Goal: Navigation & Orientation: Find specific page/section

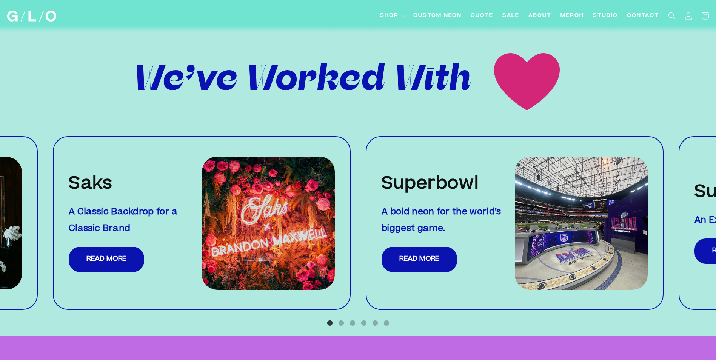
scroll to position [792, 0]
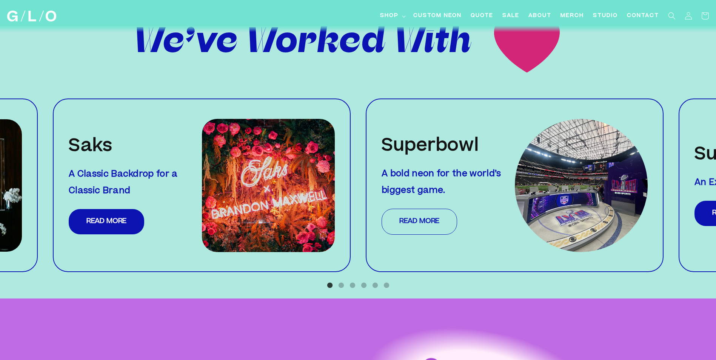
click at [408, 209] on link "Read More" at bounding box center [419, 222] width 75 height 26
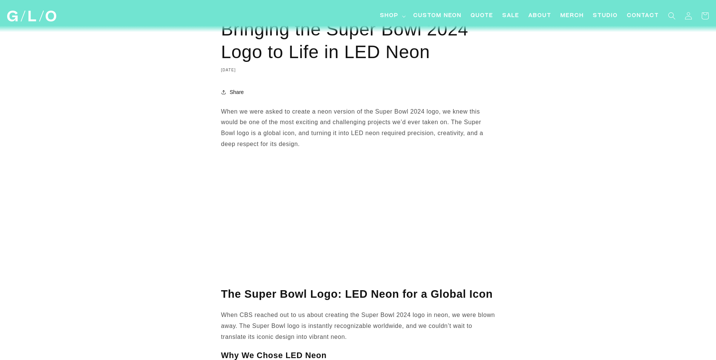
scroll to position [80, 0]
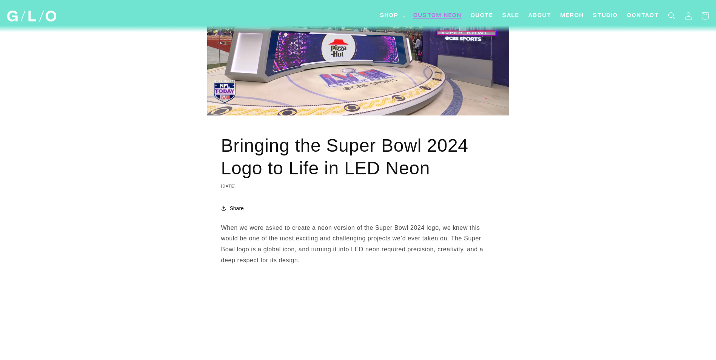
click at [443, 13] on span "Custom Neon" at bounding box center [437, 16] width 48 height 8
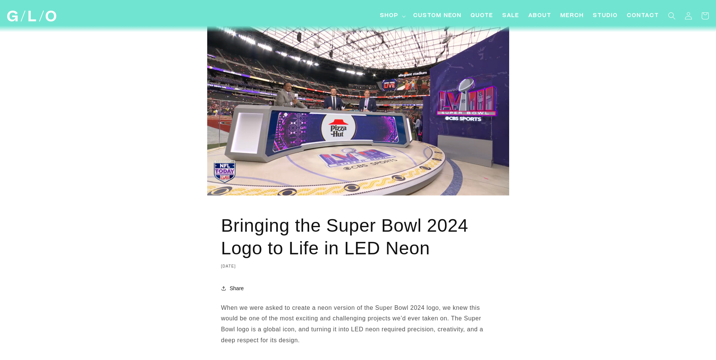
scroll to position [0, 0]
click at [394, 17] on span "Shop" at bounding box center [389, 16] width 18 height 8
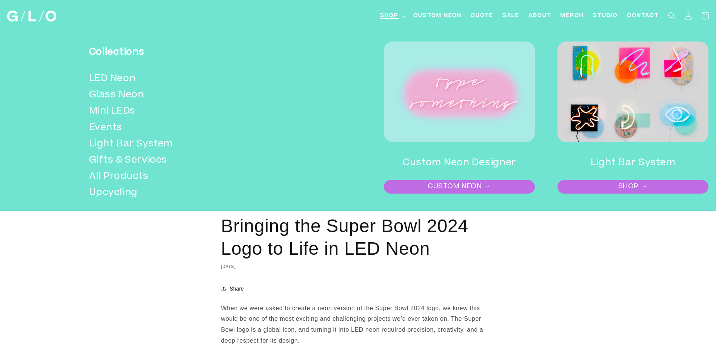
click at [481, 183] on link "CUSTOM NEON →" at bounding box center [459, 187] width 149 height 12
click at [139, 131] on link "Events" at bounding box center [188, 128] width 198 height 16
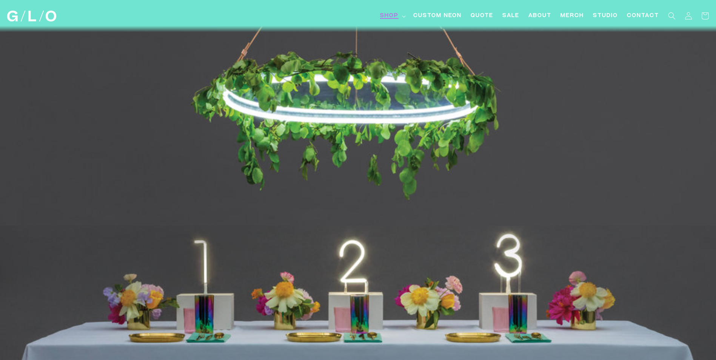
click at [396, 14] on span "Shop" at bounding box center [389, 16] width 18 height 8
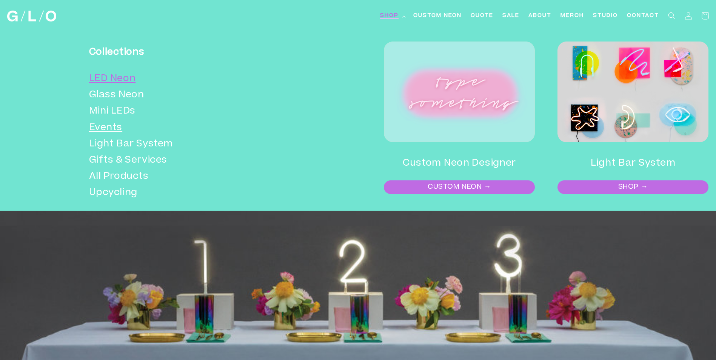
click at [123, 79] on link "LED Neon" at bounding box center [188, 79] width 198 height 16
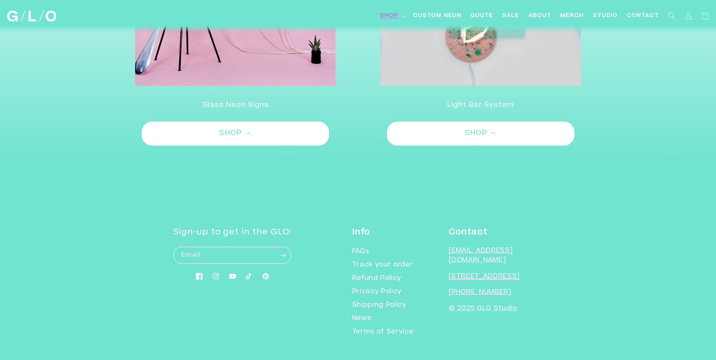
scroll to position [2315, 0]
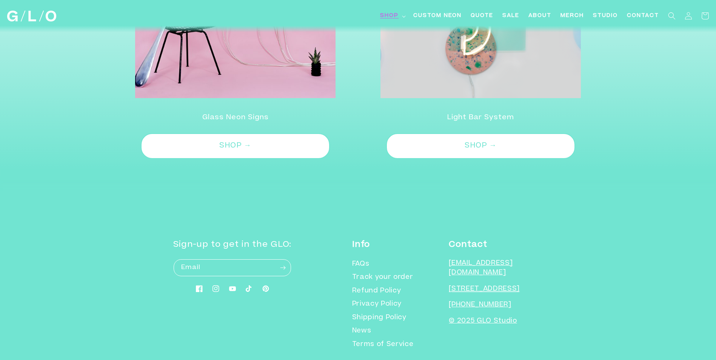
drag, startPoint x: 604, startPoint y: 287, endPoint x: 604, endPoint y: 275, distance: 12.1
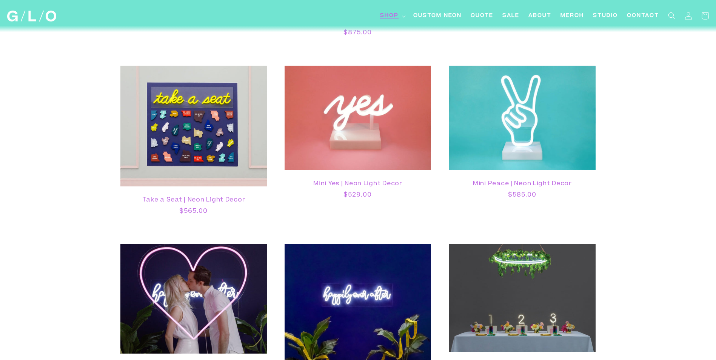
scroll to position [0, 0]
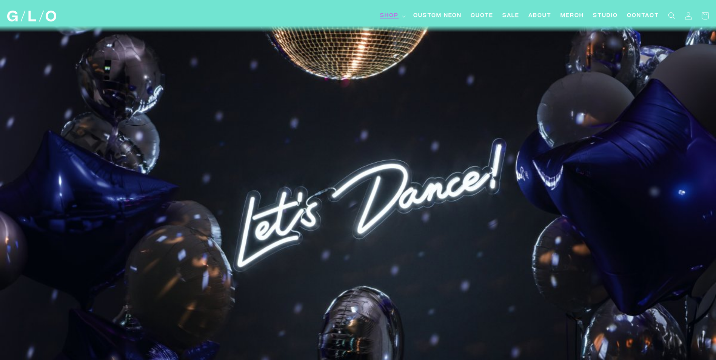
drag, startPoint x: 604, startPoint y: 275, endPoint x: 594, endPoint y: 105, distance: 170.1
click at [20, 20] on img at bounding box center [31, 16] width 49 height 11
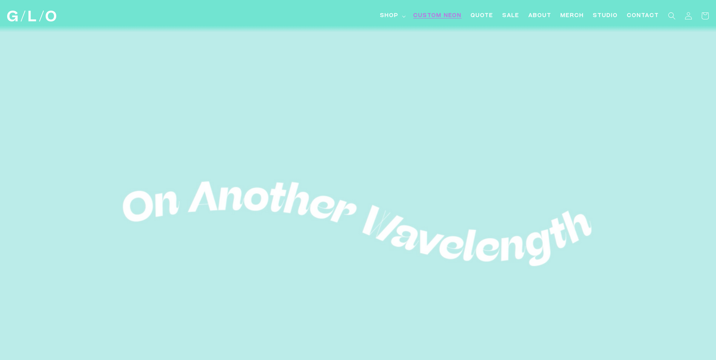
click at [435, 14] on span "Custom Neon" at bounding box center [437, 16] width 48 height 8
